Goal: Information Seeking & Learning: Learn about a topic

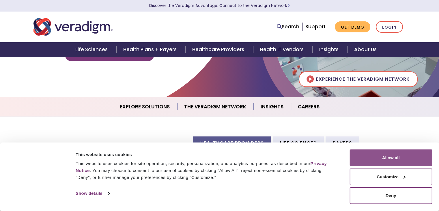
scroll to position [96, 0]
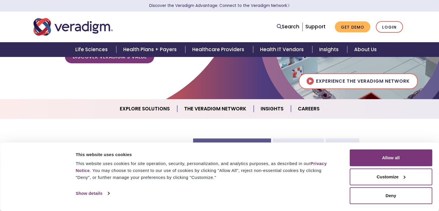
drag, startPoint x: 394, startPoint y: 156, endPoint x: 373, endPoint y: 168, distance: 24.3
click at [393, 162] on button "Allow all" at bounding box center [391, 157] width 83 height 17
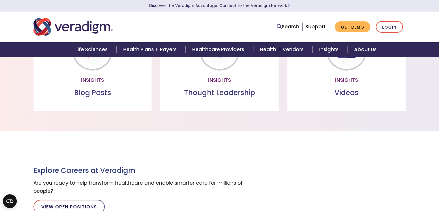
scroll to position [433, 0]
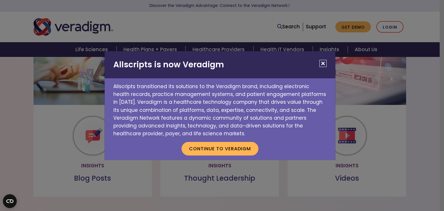
click at [323, 66] on button "Close" at bounding box center [322, 63] width 7 height 7
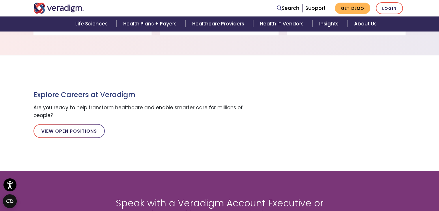
scroll to position [626, 0]
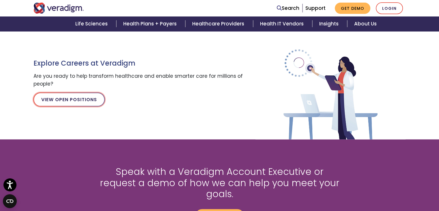
click at [86, 97] on link "View Open Positions" at bounding box center [69, 99] width 71 height 14
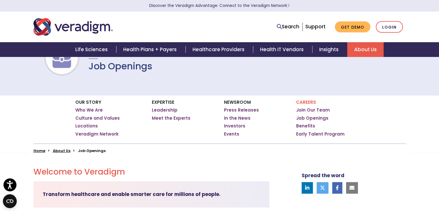
scroll to position [48, 0]
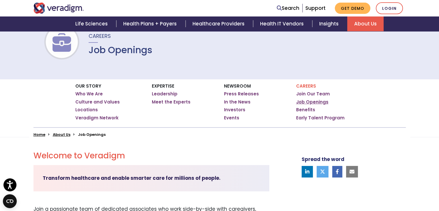
click at [318, 103] on link "Job Openings" at bounding box center [312, 102] width 32 height 6
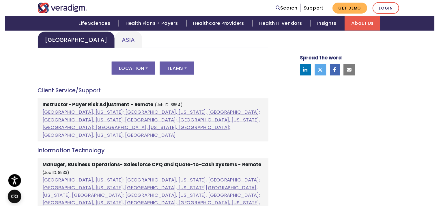
scroll to position [289, 0]
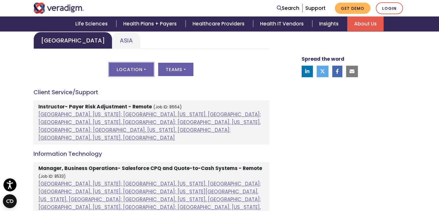
click at [141, 74] on button "Location" at bounding box center [131, 69] width 44 height 13
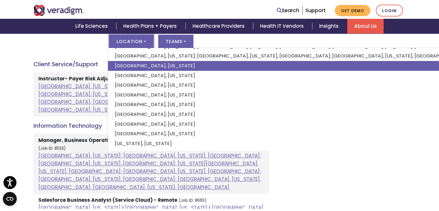
scroll to position [433, 0]
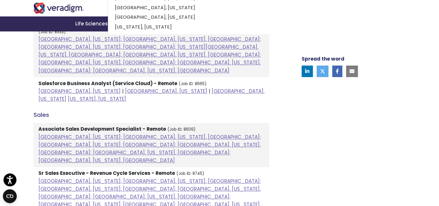
click at [3, 107] on div "Welcome to Veradigm Transform healthcare and enable smarter care for millions o…" at bounding box center [219, 87] width 439 height 670
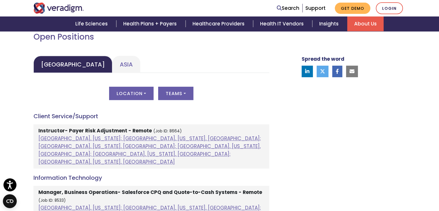
scroll to position [241, 0]
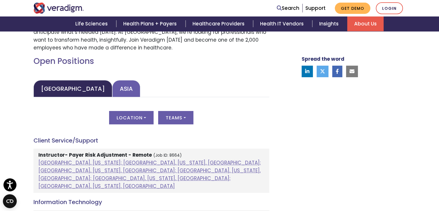
click at [112, 90] on link "Asia" at bounding box center [126, 88] width 28 height 17
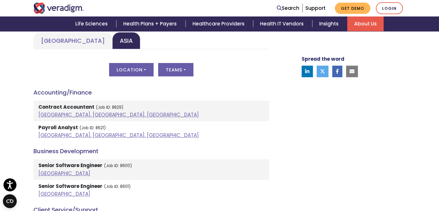
scroll to position [289, 0]
click at [147, 66] on button "Location" at bounding box center [131, 69] width 44 height 13
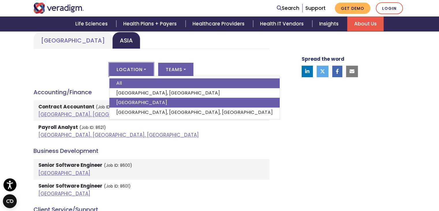
click at [133, 103] on link "India" at bounding box center [195, 103] width 170 height 10
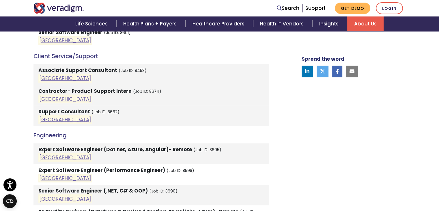
scroll to position [385, 0]
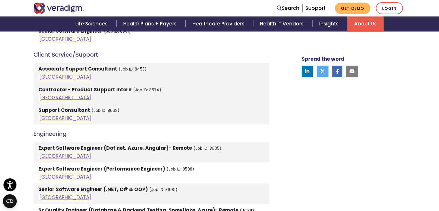
click at [91, 65] on strong "Associate Support Consultant" at bounding box center [77, 68] width 79 height 7
click at [69, 68] on strong "Associate Support Consultant" at bounding box center [77, 68] width 79 height 7
click at [40, 80] on mark "India" at bounding box center [65, 76] width 54 height 9
click at [43, 78] on link "India" at bounding box center [65, 76] width 52 height 7
